Goal: Task Accomplishment & Management: Manage account settings

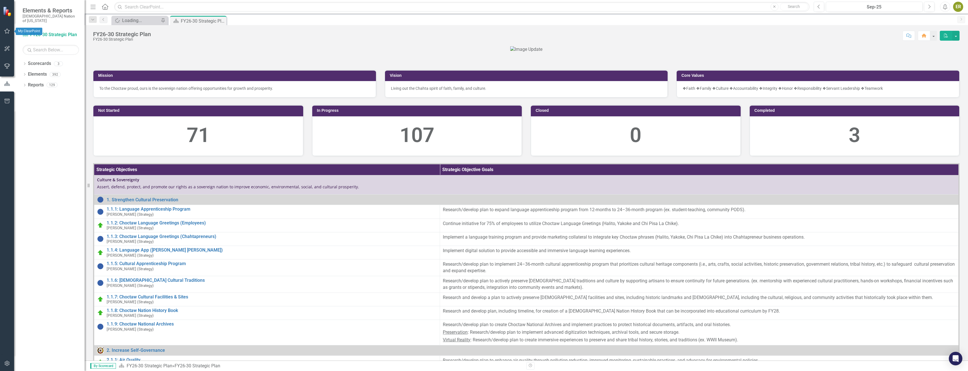
click at [8, 32] on icon "button" at bounding box center [7, 31] width 6 height 5
click at [33, 63] on link "My Updates" at bounding box center [51, 66] width 56 height 6
click at [3, 35] on button "button" at bounding box center [7, 31] width 13 height 12
click at [42, 62] on div "My Updates" at bounding box center [51, 66] width 56 height 9
click at [138, 22] on div "Loading..." at bounding box center [140, 20] width 37 height 7
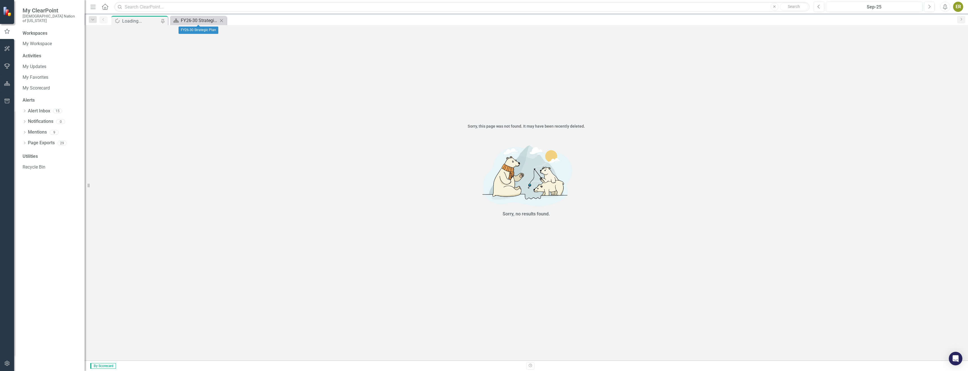
click at [181, 19] on div "FY26-30 Strategic Plan" at bounding box center [199, 20] width 37 height 7
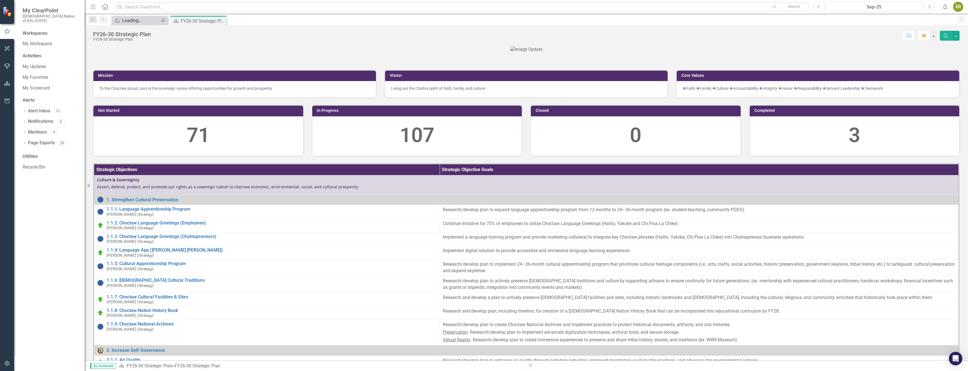
click at [141, 20] on div "Loading..." at bounding box center [140, 20] width 37 height 7
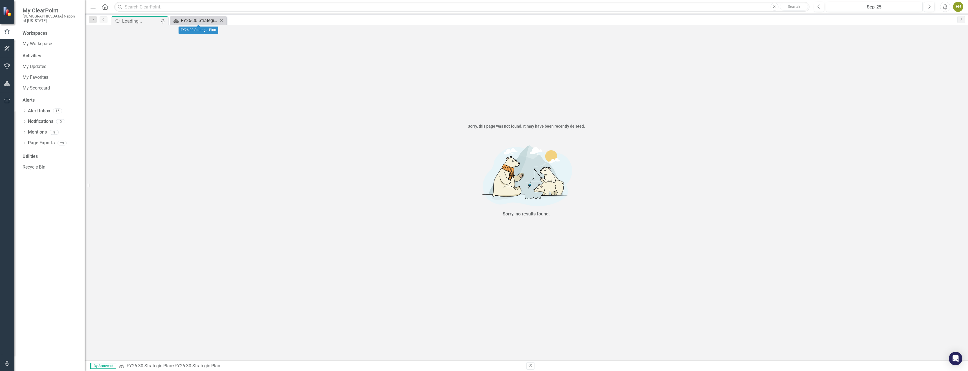
click at [189, 21] on div "FY26-30 Strategic Plan" at bounding box center [199, 20] width 37 height 7
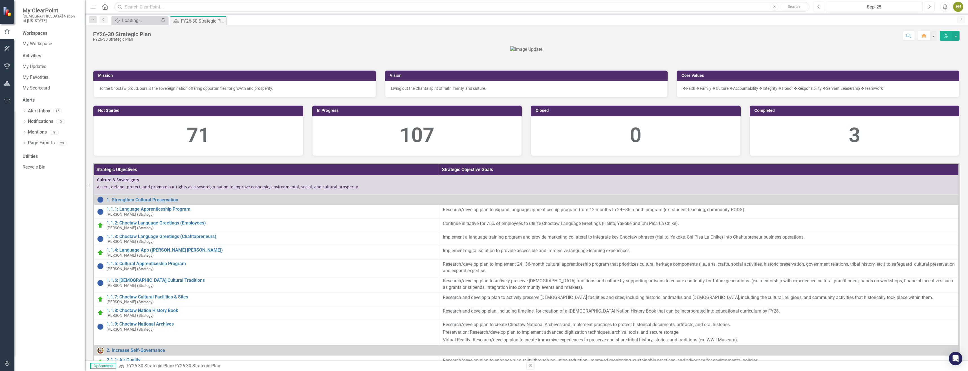
click at [185, 46] on div "FY26-30 Strategic Plan FY26-30 Strategic Plan Score: N/A Sep-25 Completed Comme…" at bounding box center [526, 192] width 883 height 335
click at [30, 62] on div "My Updates" at bounding box center [51, 66] width 56 height 9
click at [313, 53] on div at bounding box center [526, 49] width 866 height 6
click at [39, 63] on link "My Updates" at bounding box center [51, 66] width 56 height 6
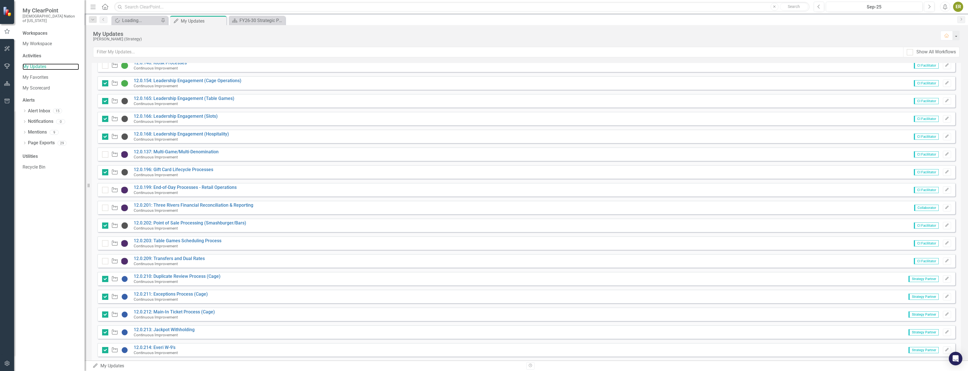
scroll to position [113, 0]
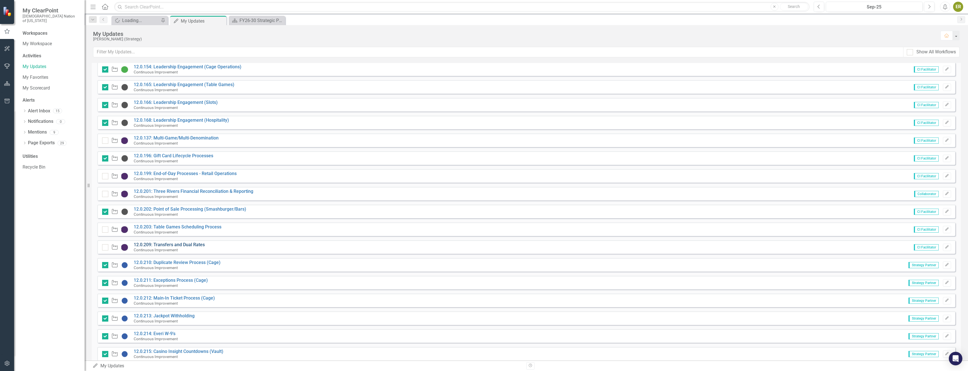
click at [185, 243] on link "12.0.209: Transfers and Dual Rates" at bounding box center [169, 244] width 71 height 5
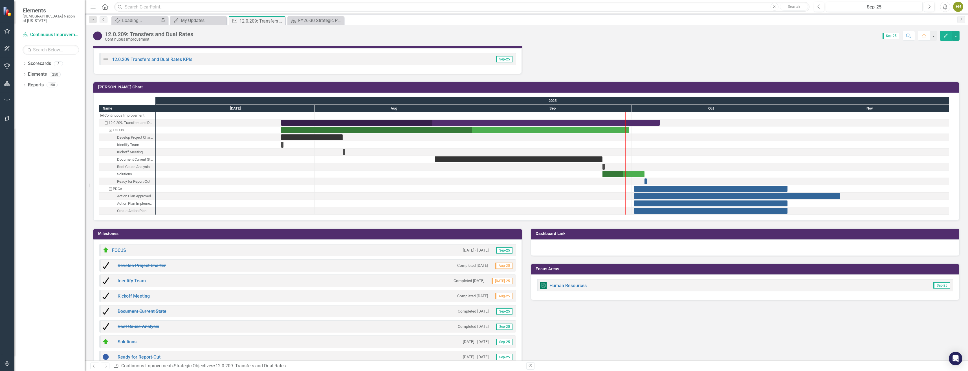
scroll to position [521, 0]
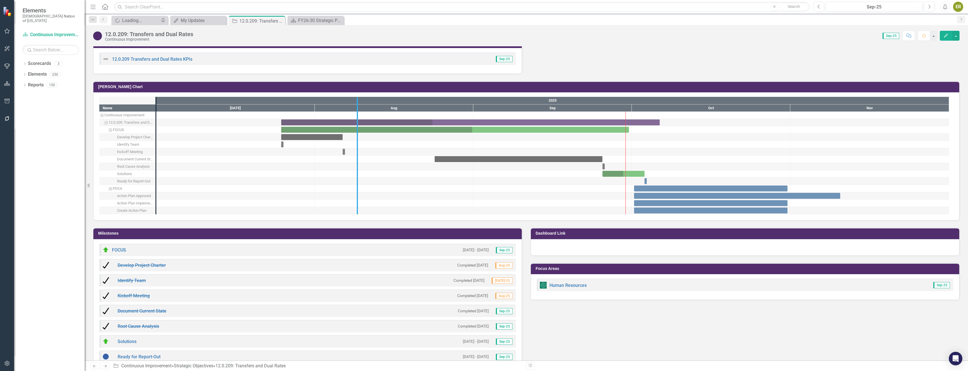
drag, startPoint x: 155, startPoint y: 175, endPoint x: 356, endPoint y: 186, distance: 201.6
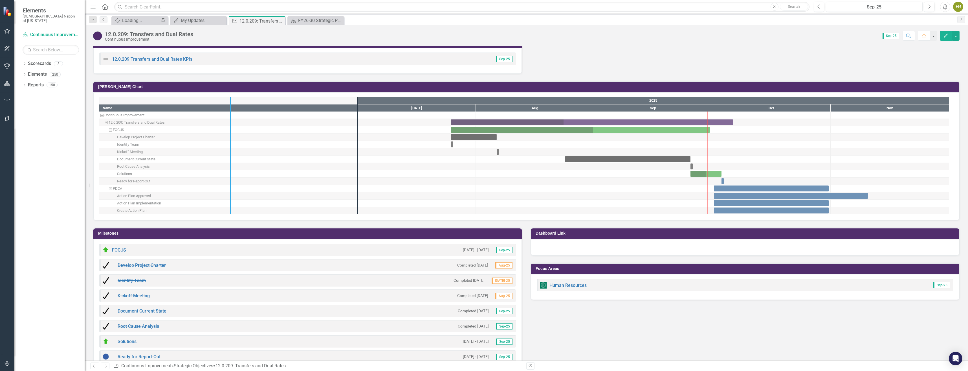
drag, startPoint x: 358, startPoint y: 144, endPoint x: 231, endPoint y: 147, distance: 126.7
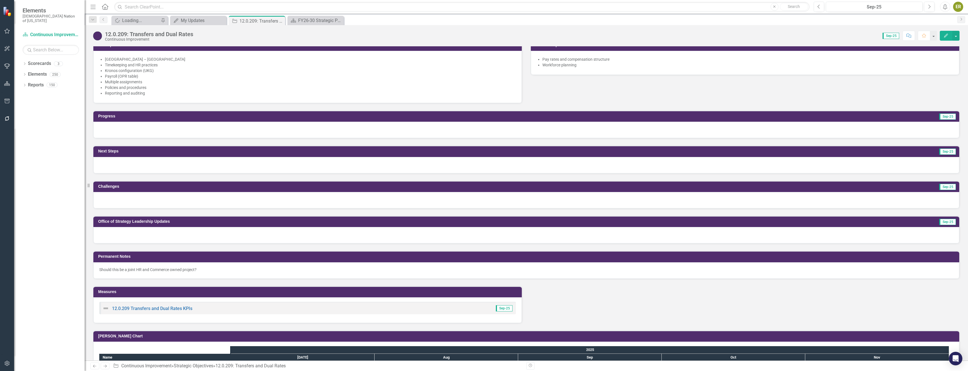
scroll to position [254, 0]
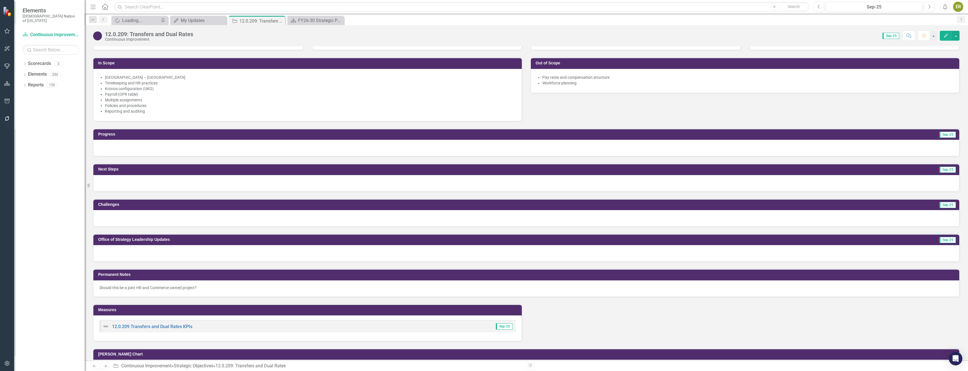
click at [194, 142] on div at bounding box center [526, 148] width 866 height 16
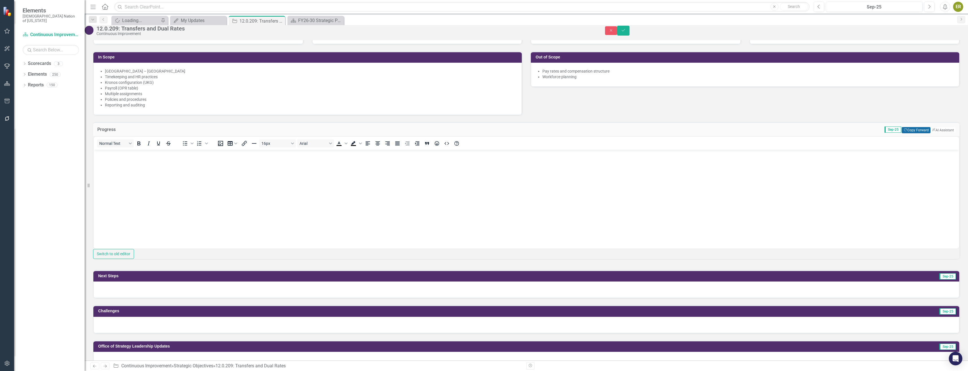
scroll to position [0, 0]
click at [908, 133] on button "Copy Forward Copy Forward" at bounding box center [916, 130] width 28 height 6
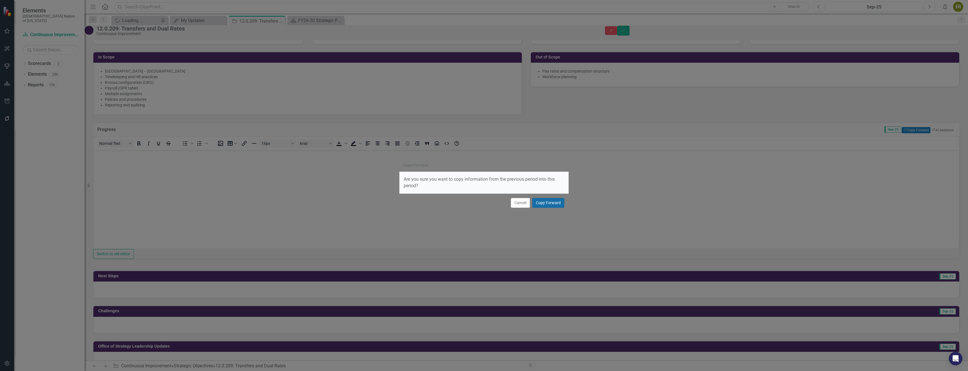
click at [558, 203] on button "Copy Forward" at bounding box center [548, 203] width 32 height 10
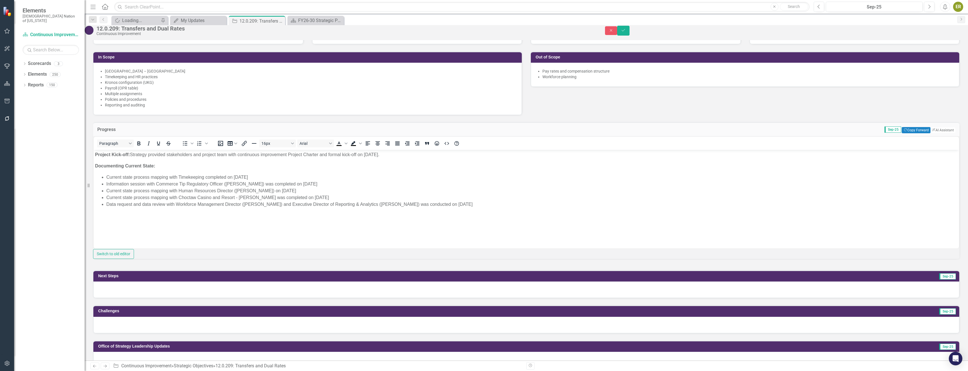
click at [385, 298] on div at bounding box center [526, 289] width 866 height 16
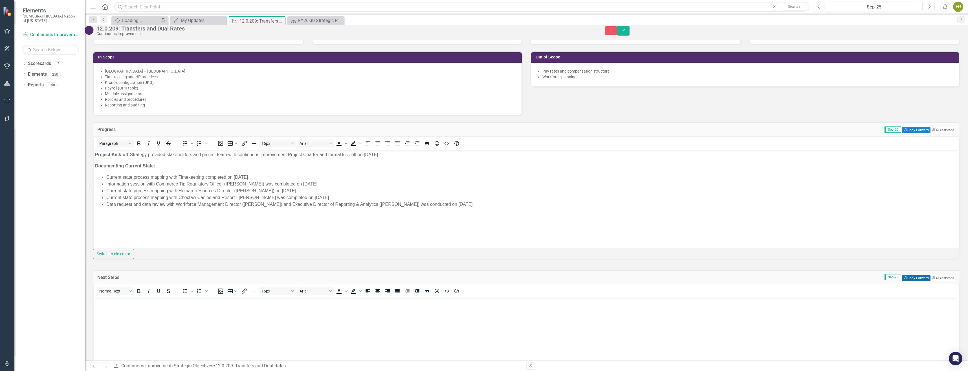
click at [908, 281] on button "Copy Forward Copy Forward" at bounding box center [916, 278] width 28 height 6
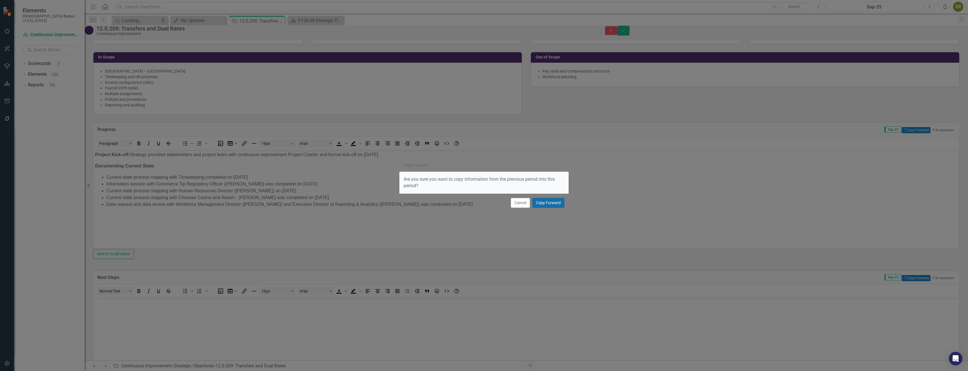
click at [551, 202] on button "Copy Forward" at bounding box center [548, 203] width 32 height 10
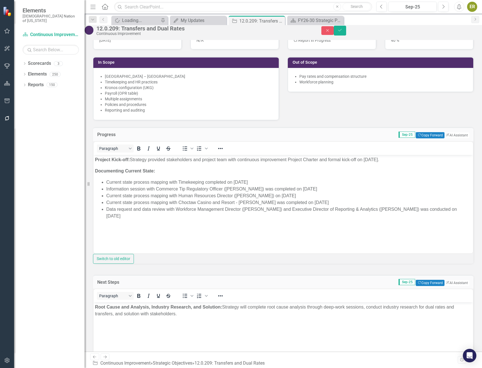
scroll to position [259, 0]
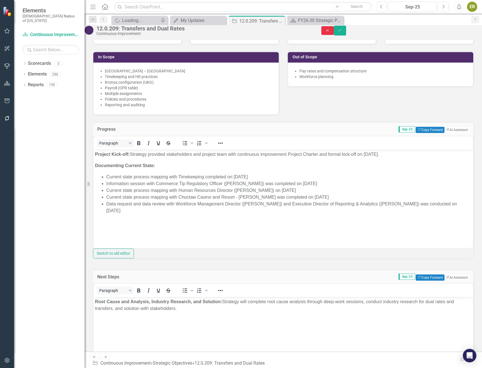
click at [334, 29] on button "Close" at bounding box center [327, 30] width 12 height 9
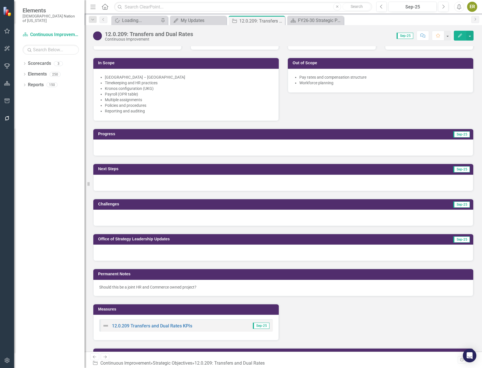
click at [399, 112] on div "Start Date [DATE] Report-Out Date N/A In Scope Choctaw Casino & Resort – [PERSO…" at bounding box center [283, 68] width 389 height 106
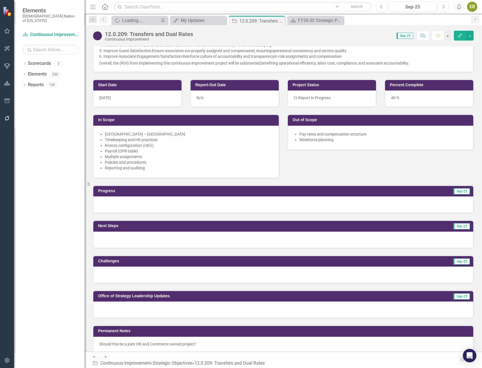
scroll to position [146, 0]
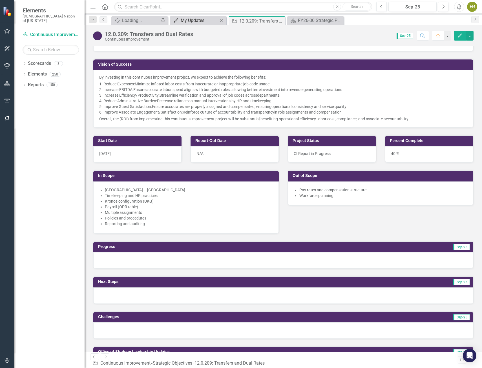
click at [188, 21] on div "My Updates" at bounding box center [199, 20] width 37 height 7
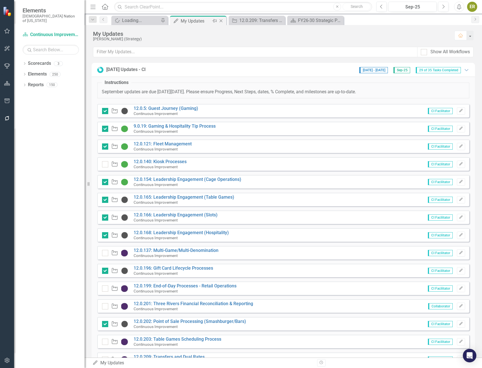
click at [221, 20] on icon "Close" at bounding box center [221, 21] width 6 height 5
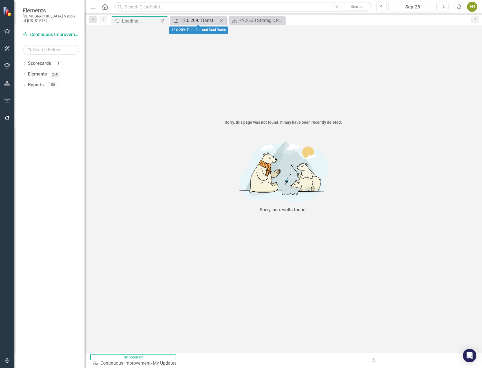
click at [206, 20] on div "12.0.209: Transfers and Dual Rates" at bounding box center [199, 20] width 37 height 7
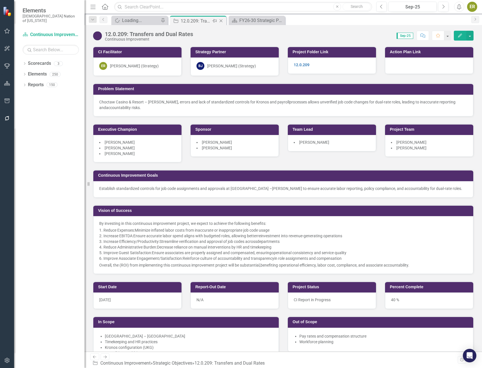
click at [222, 19] on icon "Close" at bounding box center [221, 21] width 6 height 5
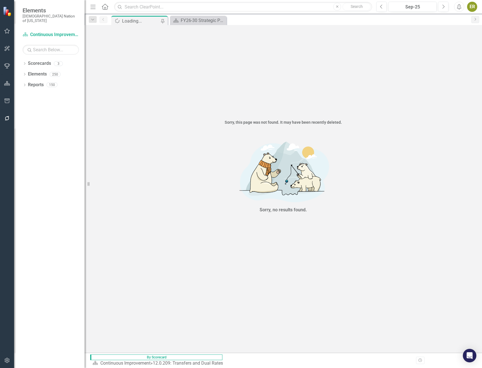
click at [326, 233] on div "Sorry, no results found." at bounding box center [284, 195] width 398 height 128
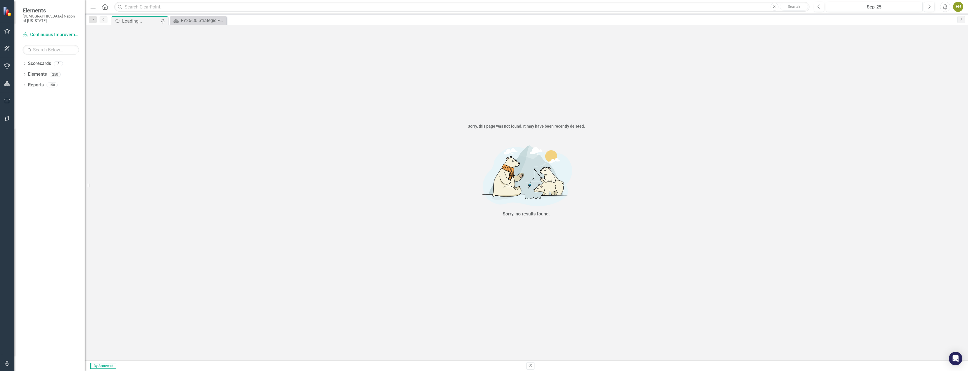
click at [614, 215] on div "Sorry, no results found." at bounding box center [526, 181] width 883 height 92
click at [565, 171] on img at bounding box center [526, 174] width 169 height 69
